Goal: Transaction & Acquisition: Purchase product/service

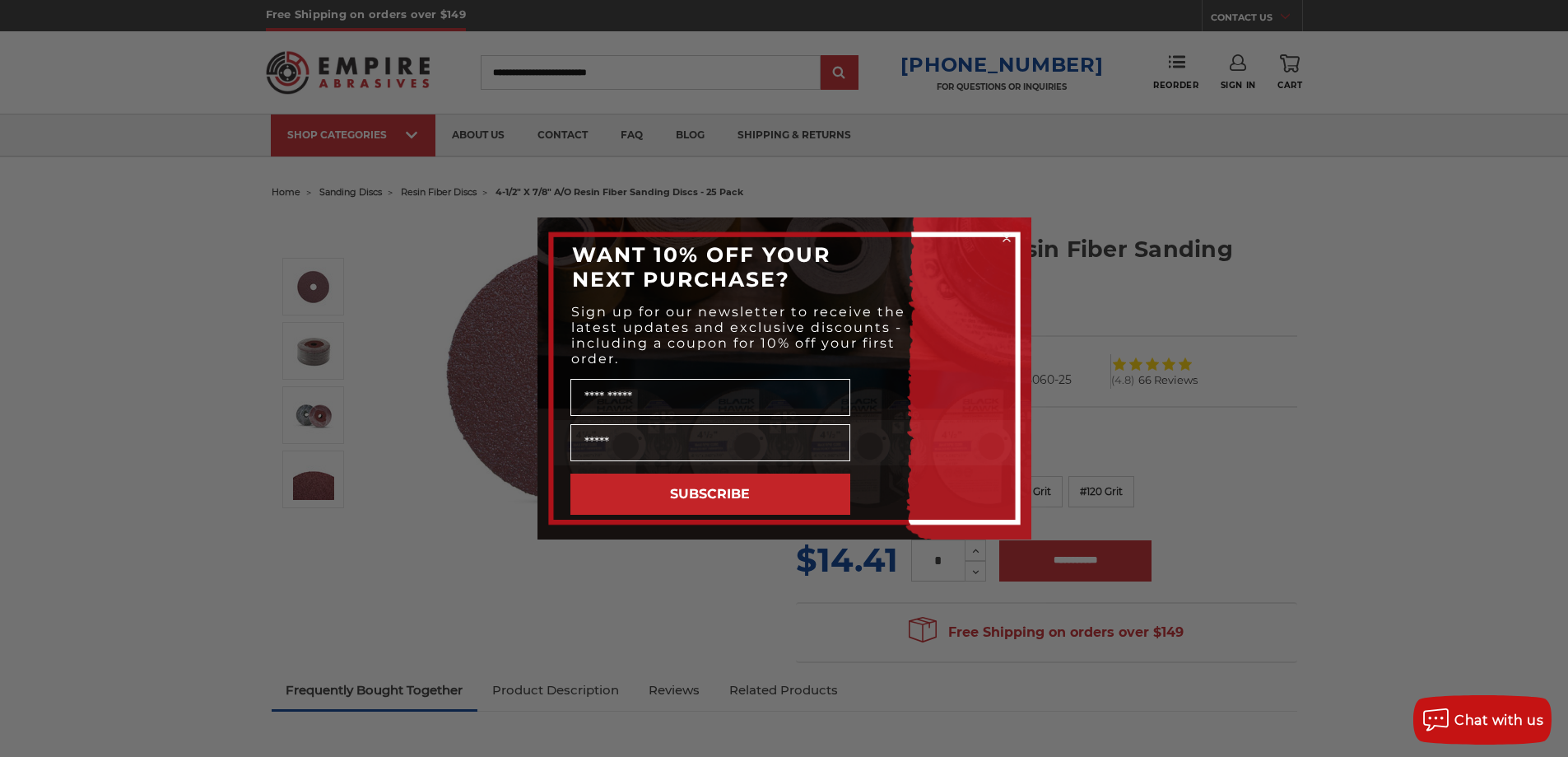
click at [1327, 495] on div "Close dialog WANT 10% OFF YOUR NEXT PURCHASE? Sign up for our newsletter to rec…" at bounding box center [784, 378] width 1568 height 757
click at [1054, 299] on div "Close dialog WANT 10% OFF YOUR NEXT PURCHASE? Sign up for our newsletter to rec…" at bounding box center [784, 378] width 1568 height 757
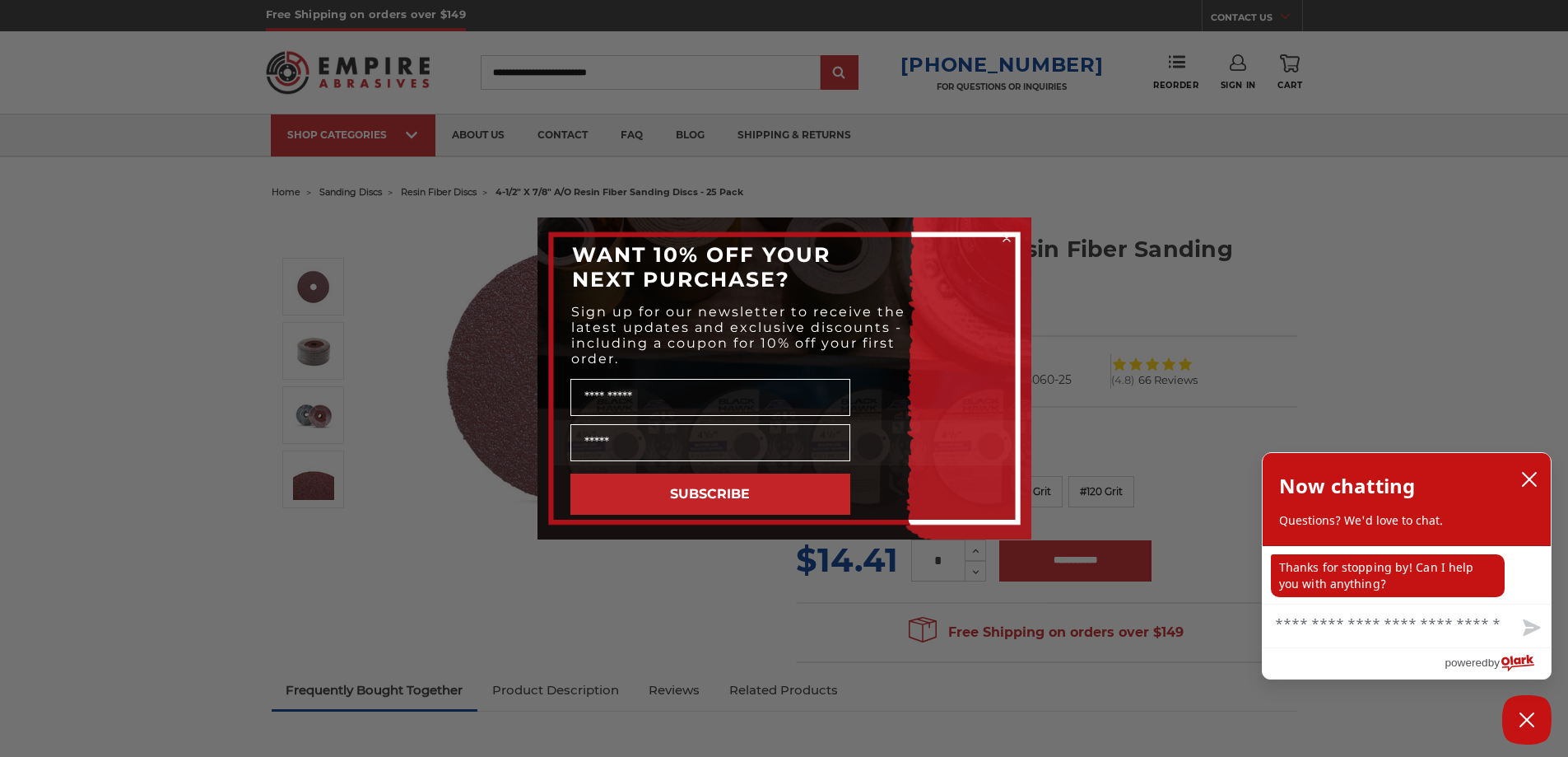
click at [1007, 236] on circle "Close dialog" at bounding box center [1006, 238] width 16 height 16
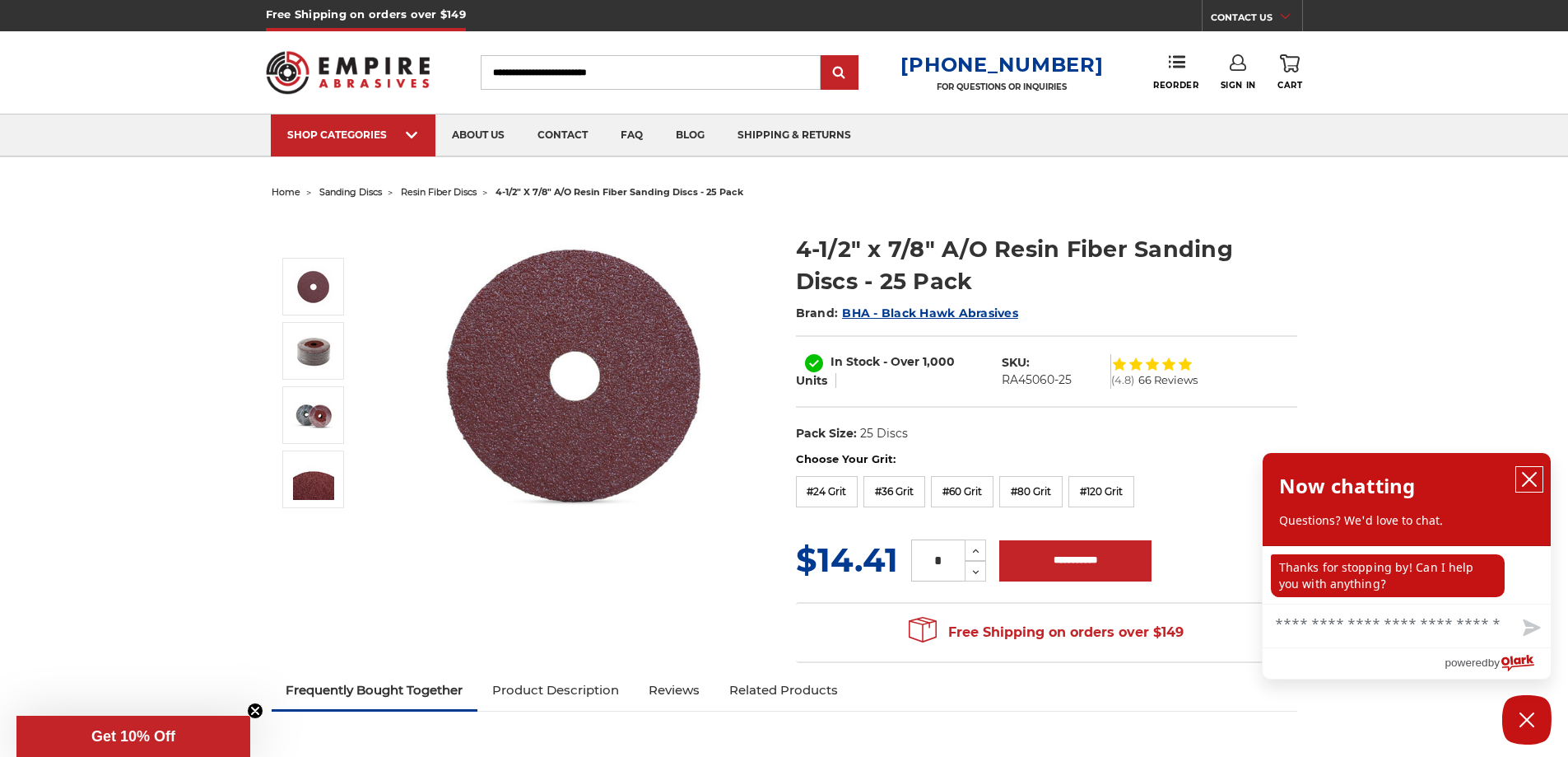
click at [1527, 476] on icon "close chatbox" at bounding box center [1529, 479] width 17 height 17
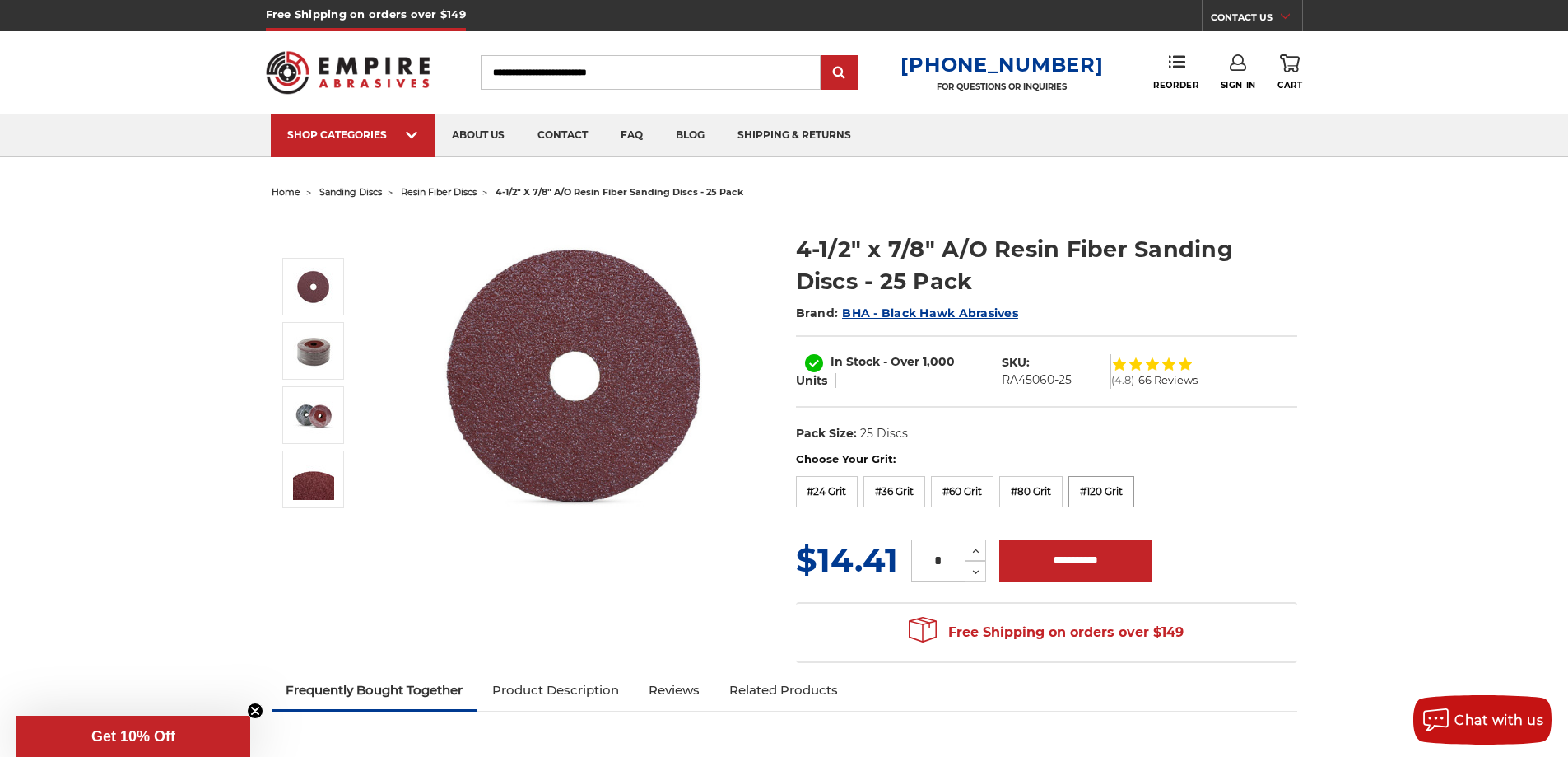
click at [1102, 495] on label "#120 Grit" at bounding box center [1102, 492] width 66 height 31
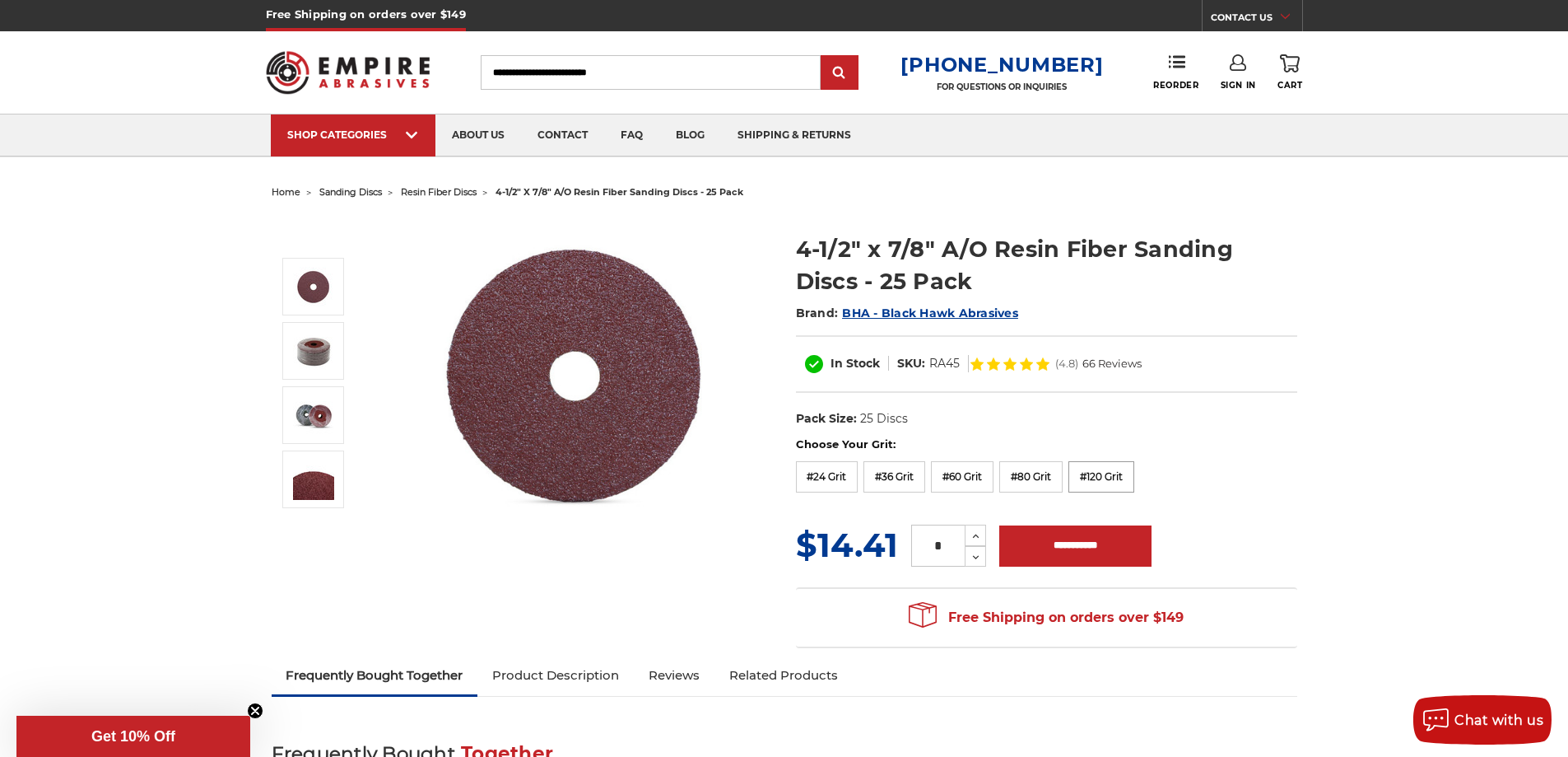
click at [1099, 474] on label "#120 Grit" at bounding box center [1102, 477] width 66 height 31
